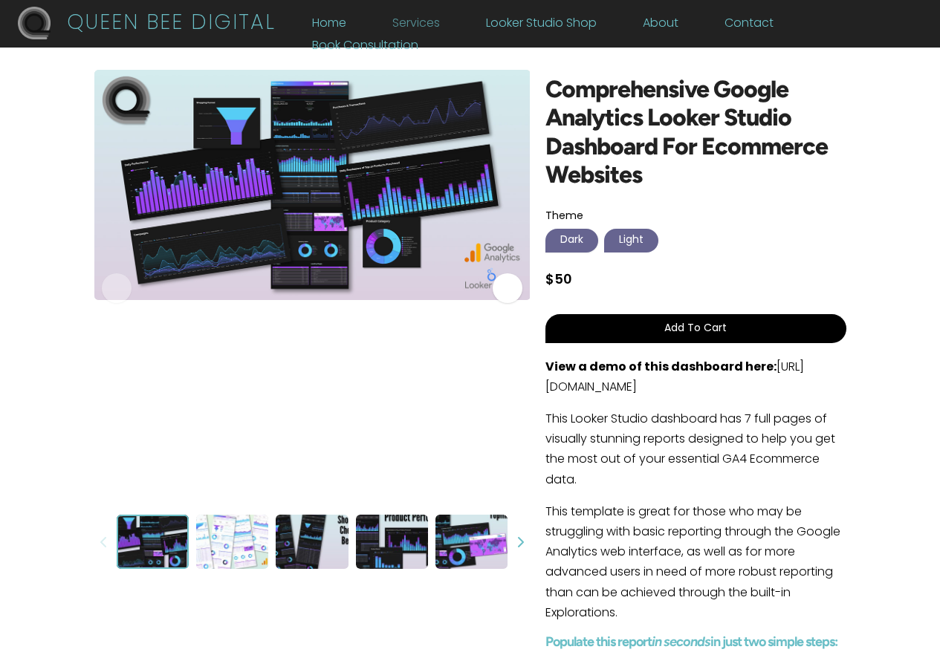
click at [431, 21] on link "Services" at bounding box center [416, 27] width 48 height 16
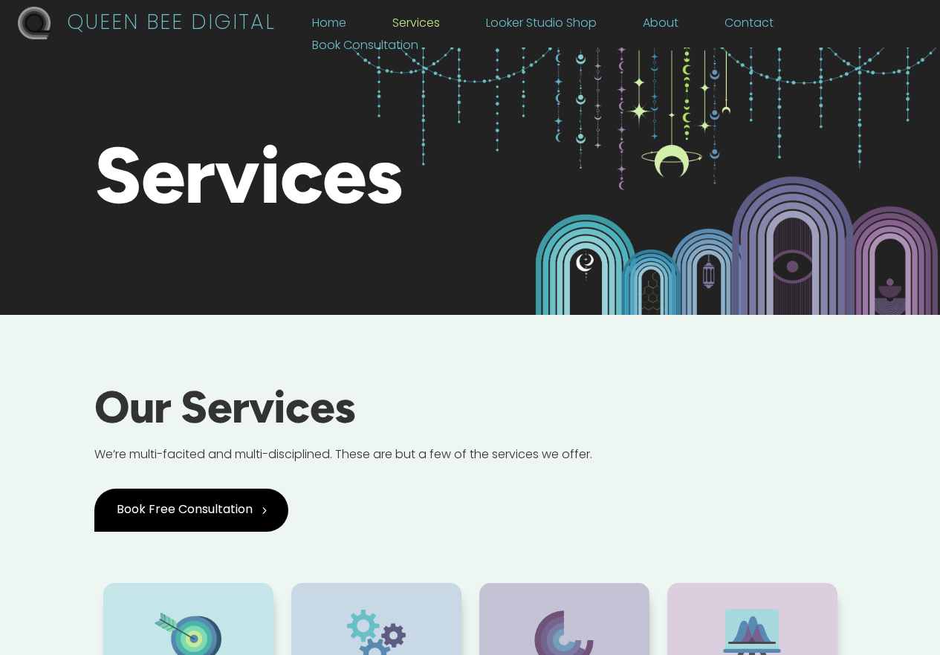
click at [413, 388] on h2 "Our Services" at bounding box center [470, 415] width 752 height 61
click at [674, 22] on link "About" at bounding box center [661, 27] width 36 height 16
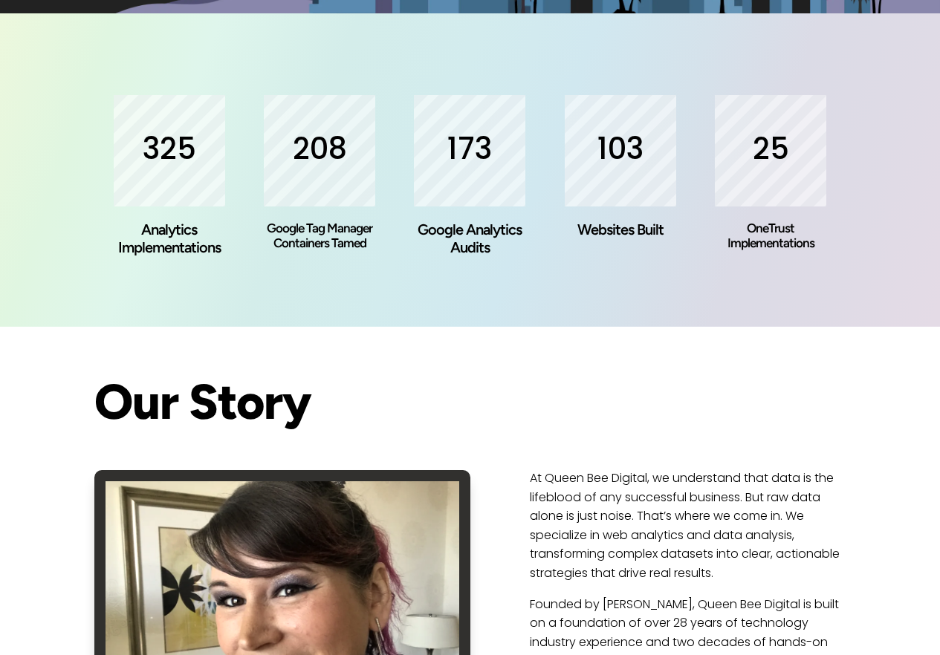
scroll to position [325, 0]
